Goal: Task Accomplishment & Management: Use online tool/utility

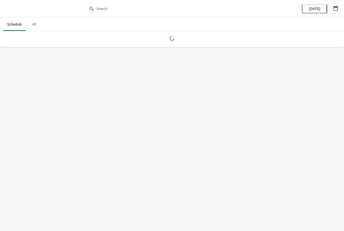
click at [32, 22] on span "All" at bounding box center [34, 24] width 13 height 9
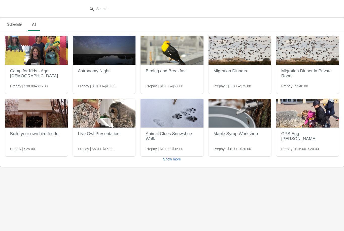
click at [14, 23] on span "Schedule" at bounding box center [14, 24] width 23 height 9
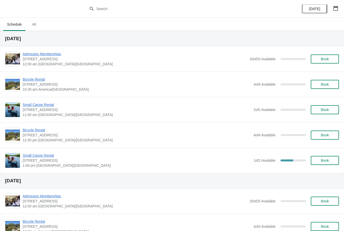
click at [33, 154] on span "Small Canoe Rental" at bounding box center [137, 155] width 228 height 5
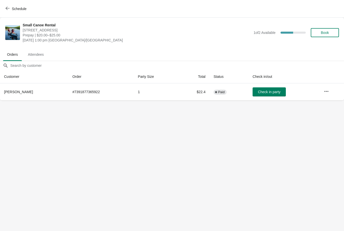
click at [30, 59] on span "Attendees" at bounding box center [36, 54] width 24 height 9
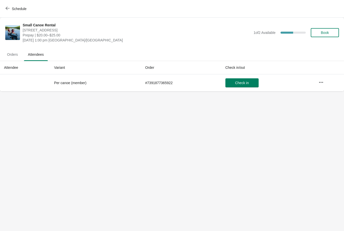
click at [11, 56] on span "Orders" at bounding box center [12, 54] width 19 height 9
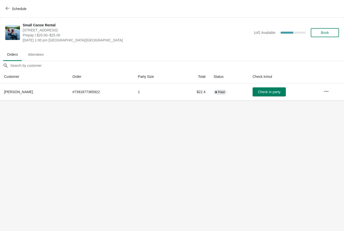
click at [7, 10] on icon "button" at bounding box center [8, 8] width 4 height 4
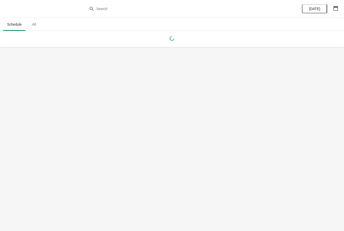
click at [33, 24] on span "All" at bounding box center [34, 24] width 13 height 9
click at [13, 22] on span "Schedule" at bounding box center [14, 24] width 23 height 9
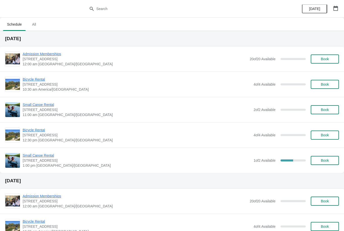
click at [42, 153] on span "Small Canoe Rental" at bounding box center [137, 155] width 228 height 5
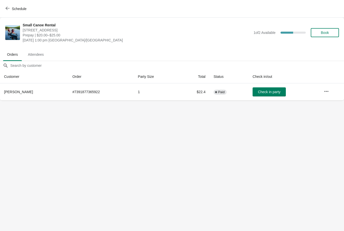
click at [34, 51] on span "Attendees" at bounding box center [36, 54] width 24 height 9
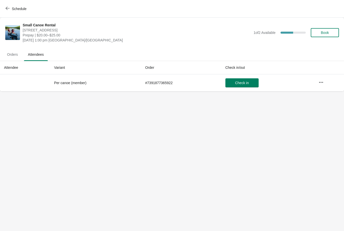
click at [10, 57] on span "Orders" at bounding box center [12, 54] width 19 height 9
